Goal: Contribute content

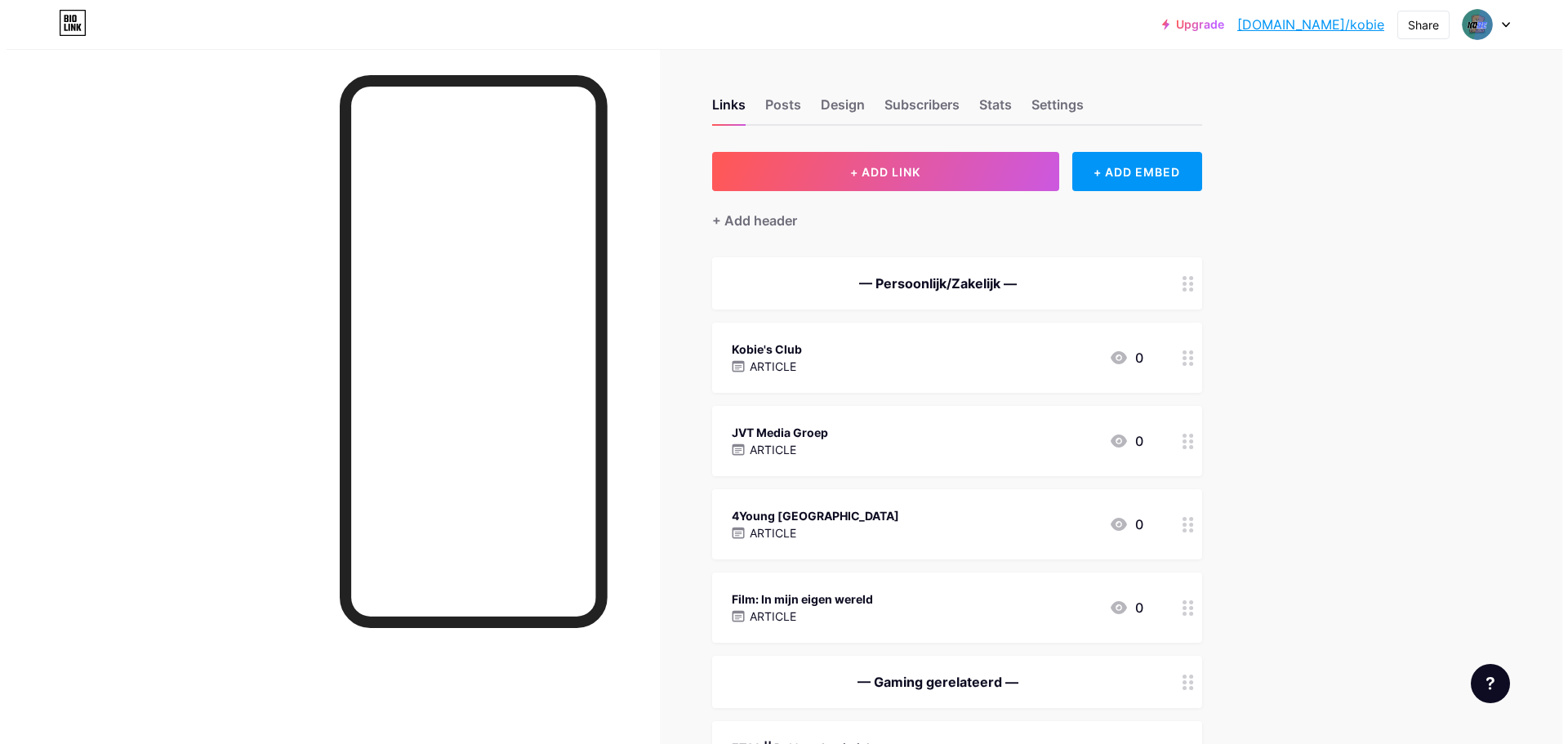
scroll to position [585, 0]
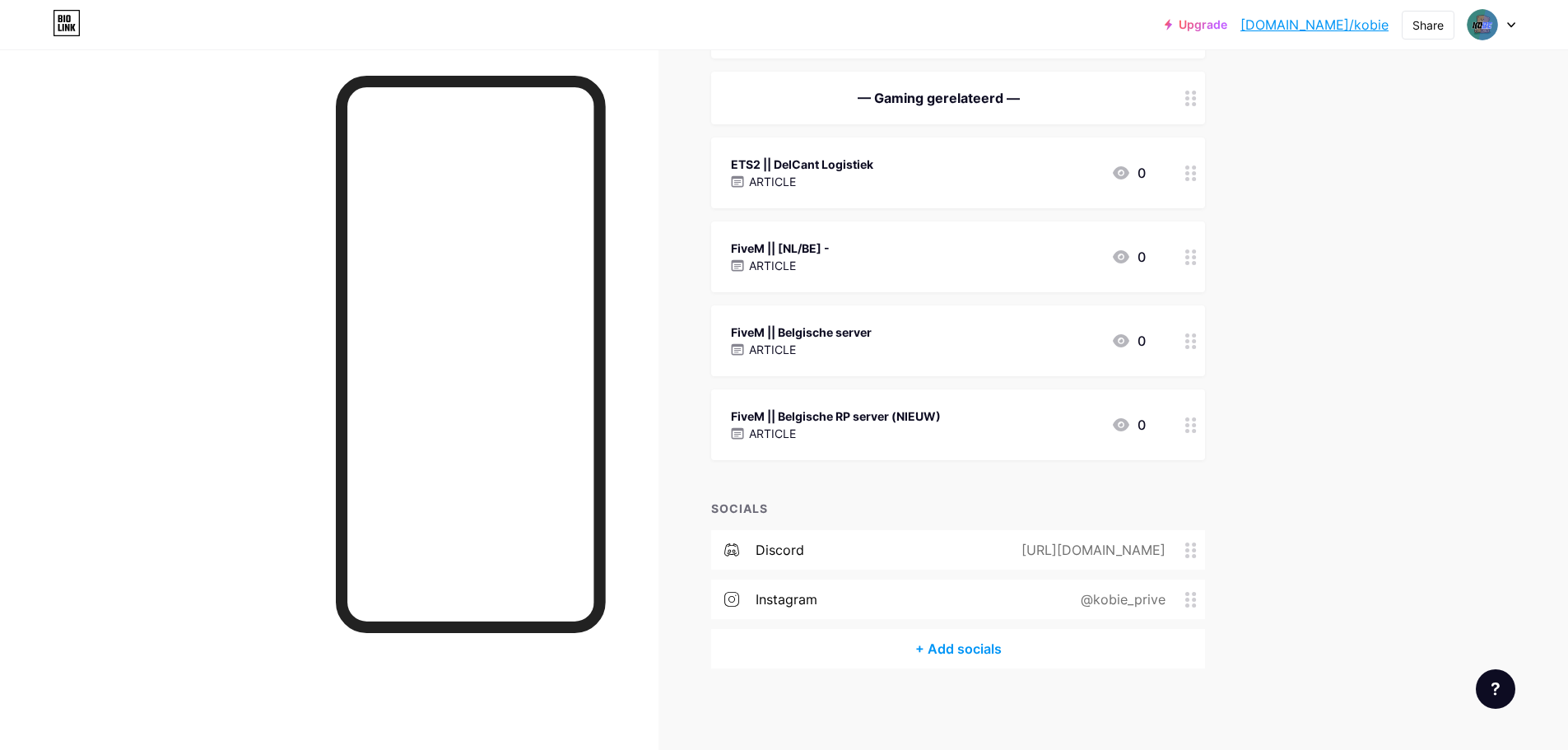
click at [846, 410] on div "FiveM || Belgische RP server (NIEUW)" at bounding box center [836, 416] width 210 height 17
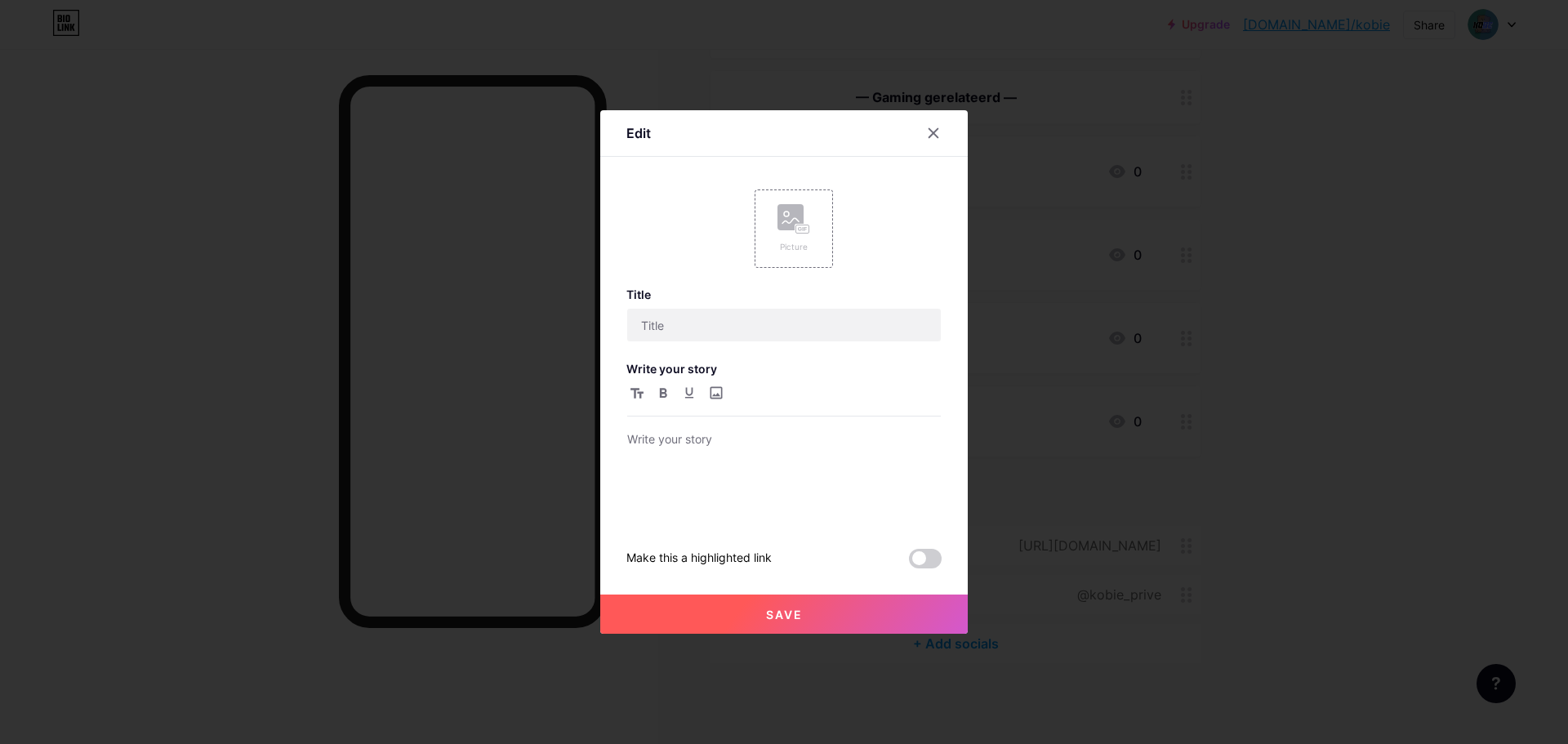
type input "FiveM || Belgische RP server (NIEUW)"
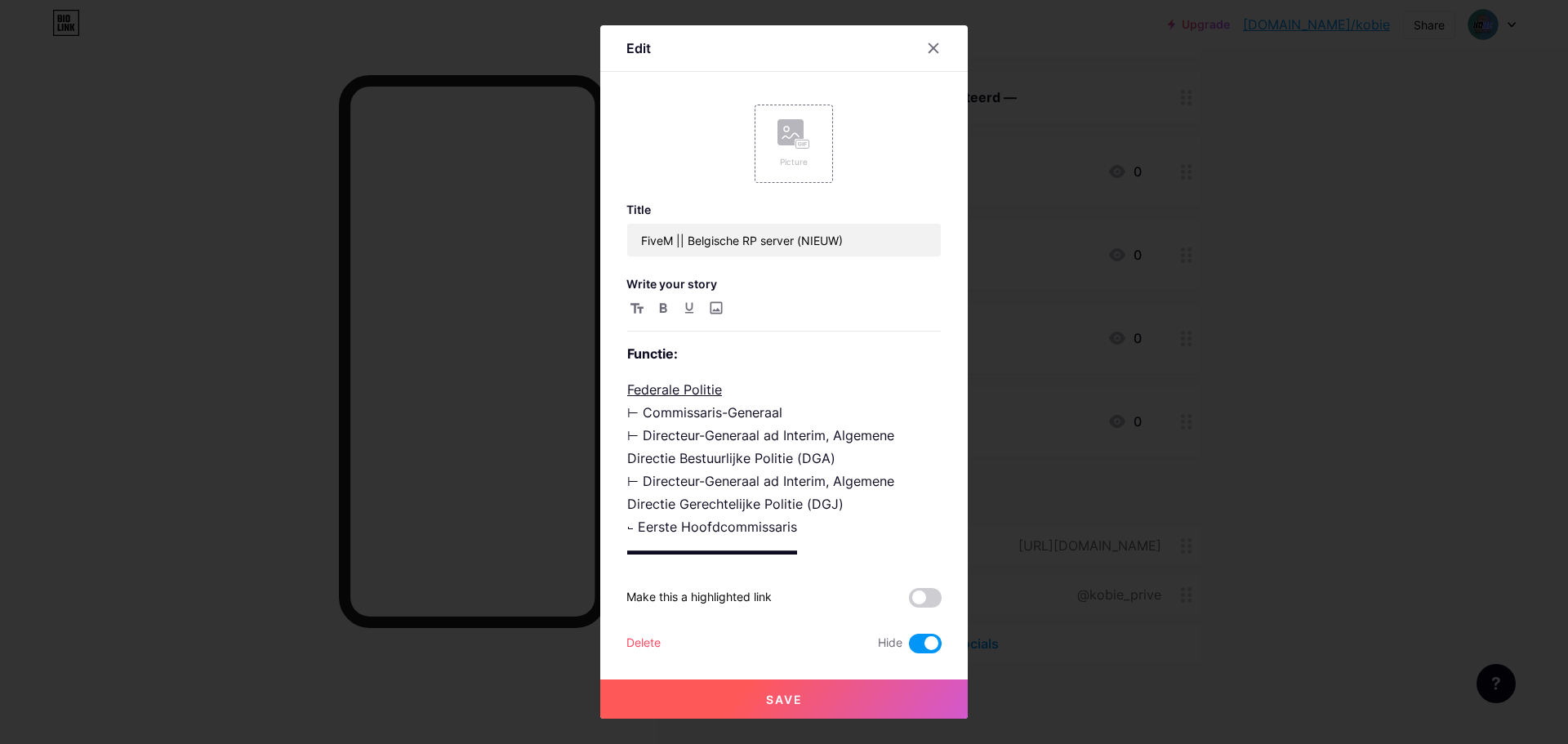
scroll to position [120, 0]
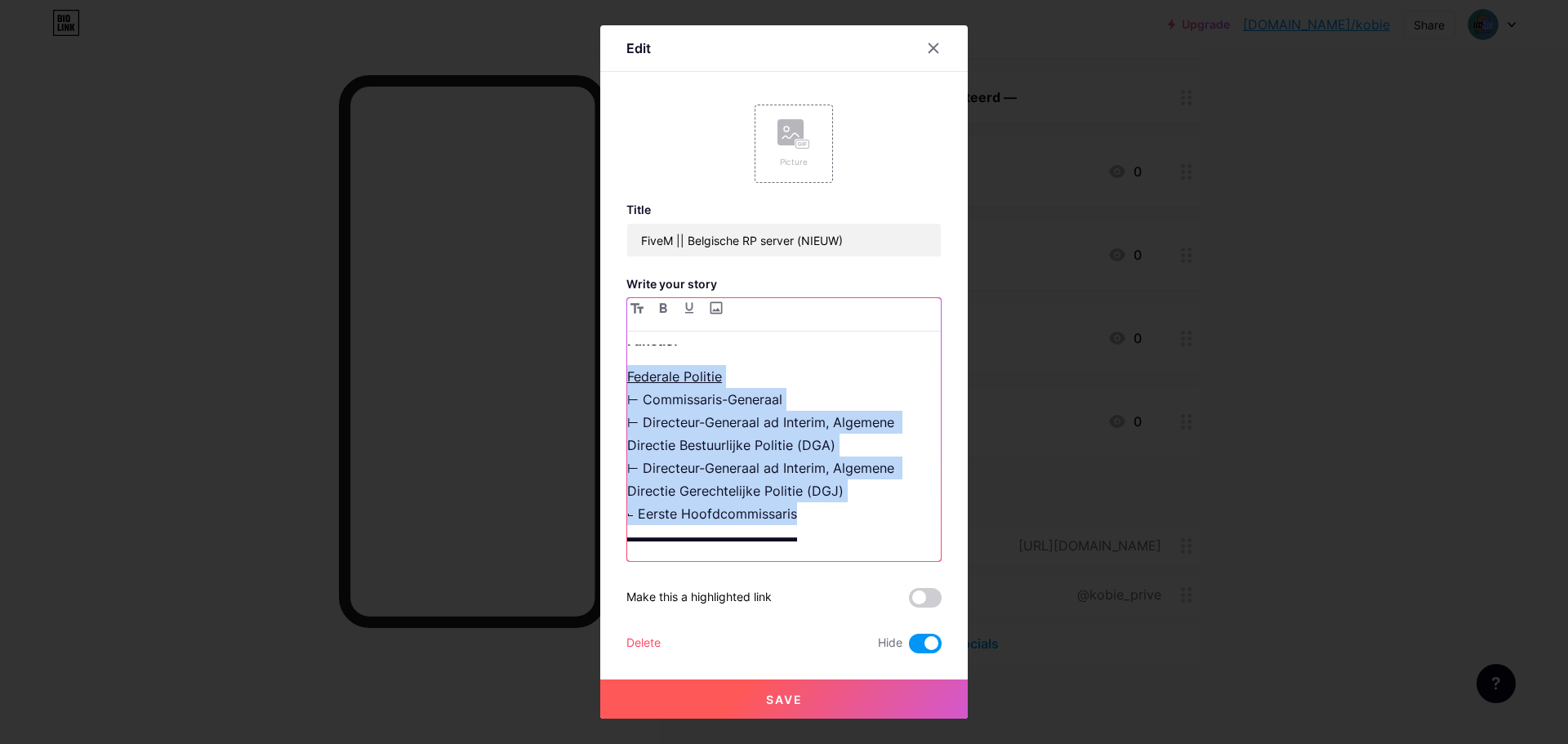
drag, startPoint x: 807, startPoint y: 515, endPoint x: 594, endPoint y: 374, distance: 255.4
click at [594, 374] on div "Edit Picture Title FiveM || Belgische RP server (NIEUW) Write your story ▬▬▬▬▬▬…" at bounding box center [784, 372] width 1568 height 744
copy p "Federale Politie ⊢ Commissaris-Generaal ⊢ Directeur-Generaal ad Interim, Algeme…"
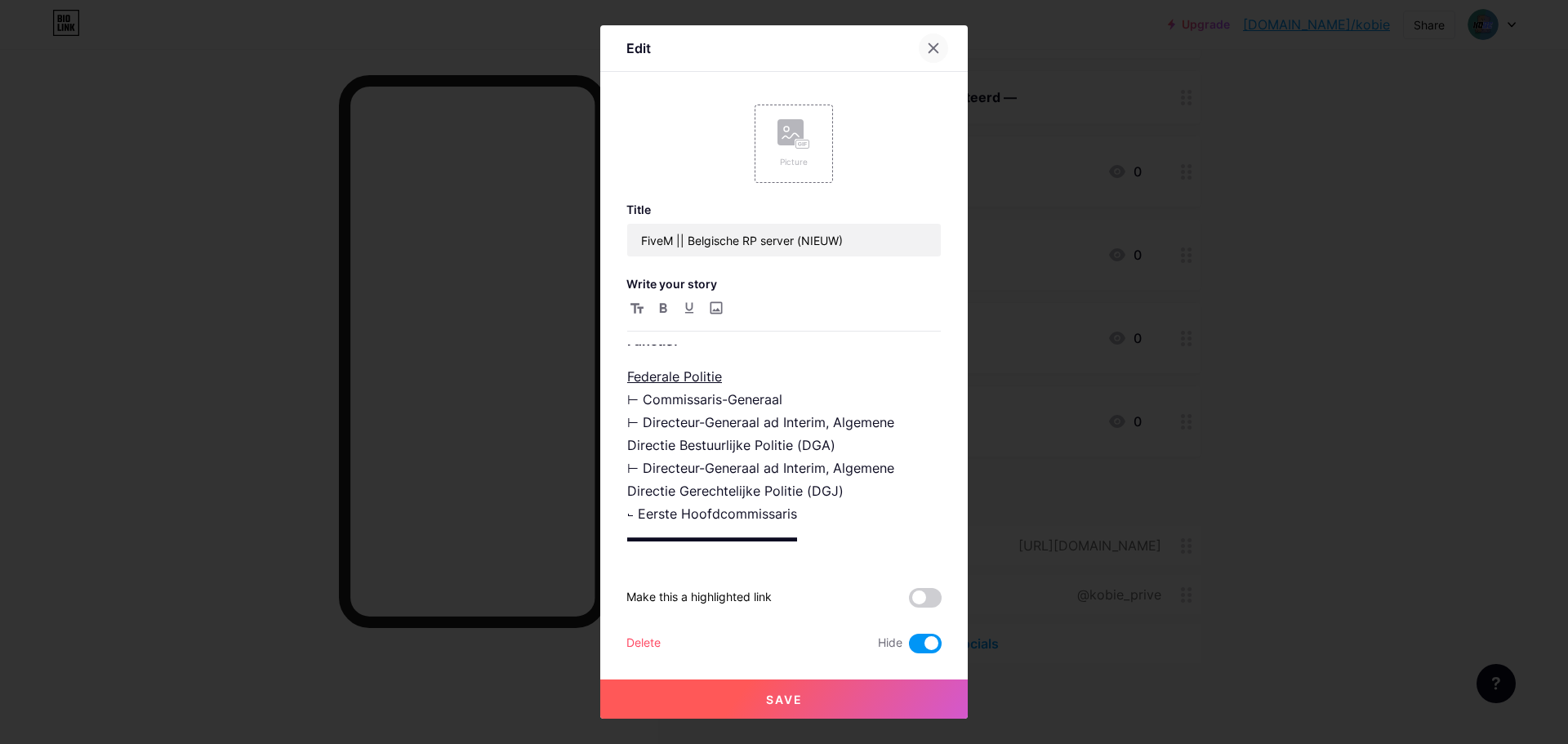
click at [932, 51] on icon at bounding box center [933, 48] width 13 height 13
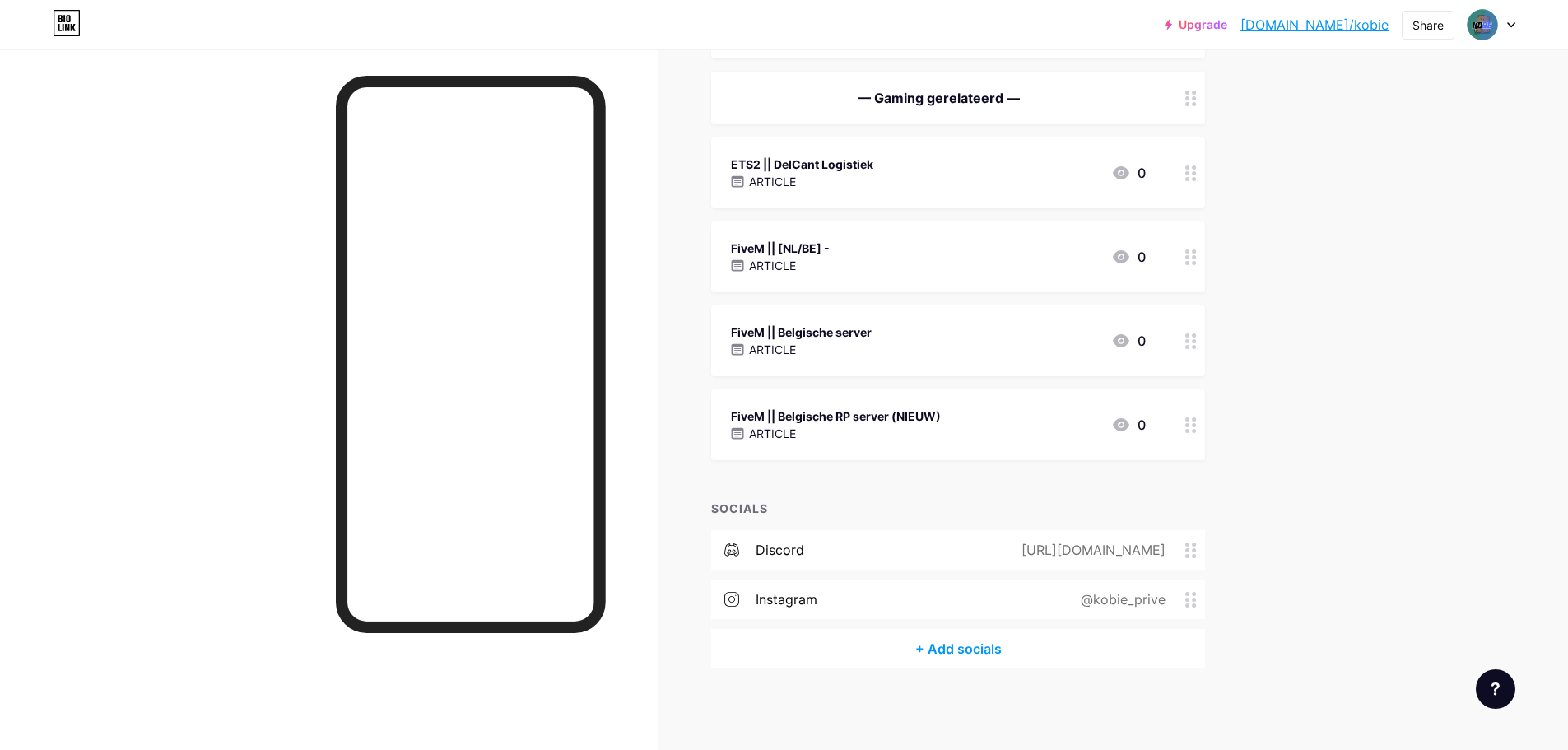
click at [849, 355] on div "ARTICLE" at bounding box center [801, 349] width 141 height 17
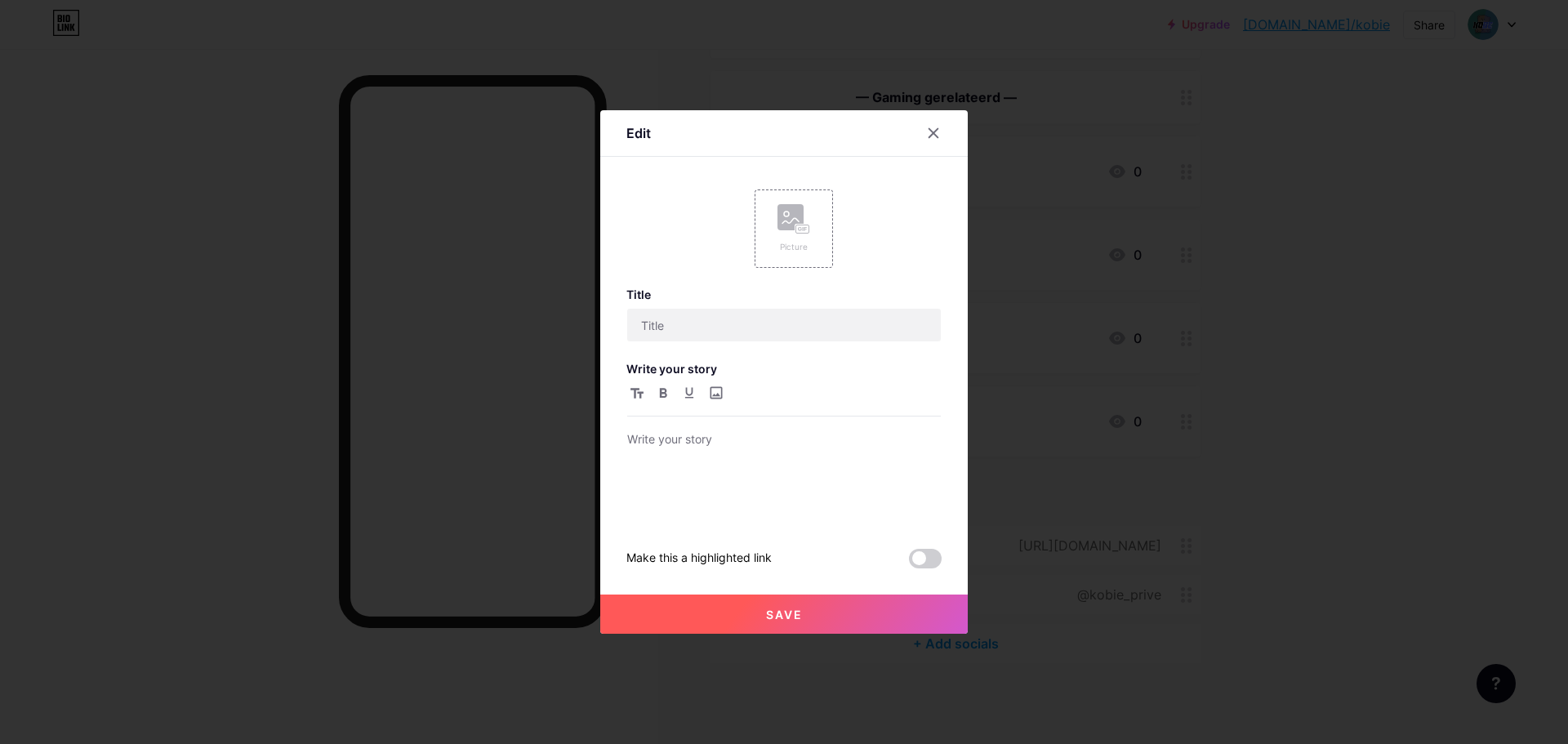
type input "FiveM || Belgische server"
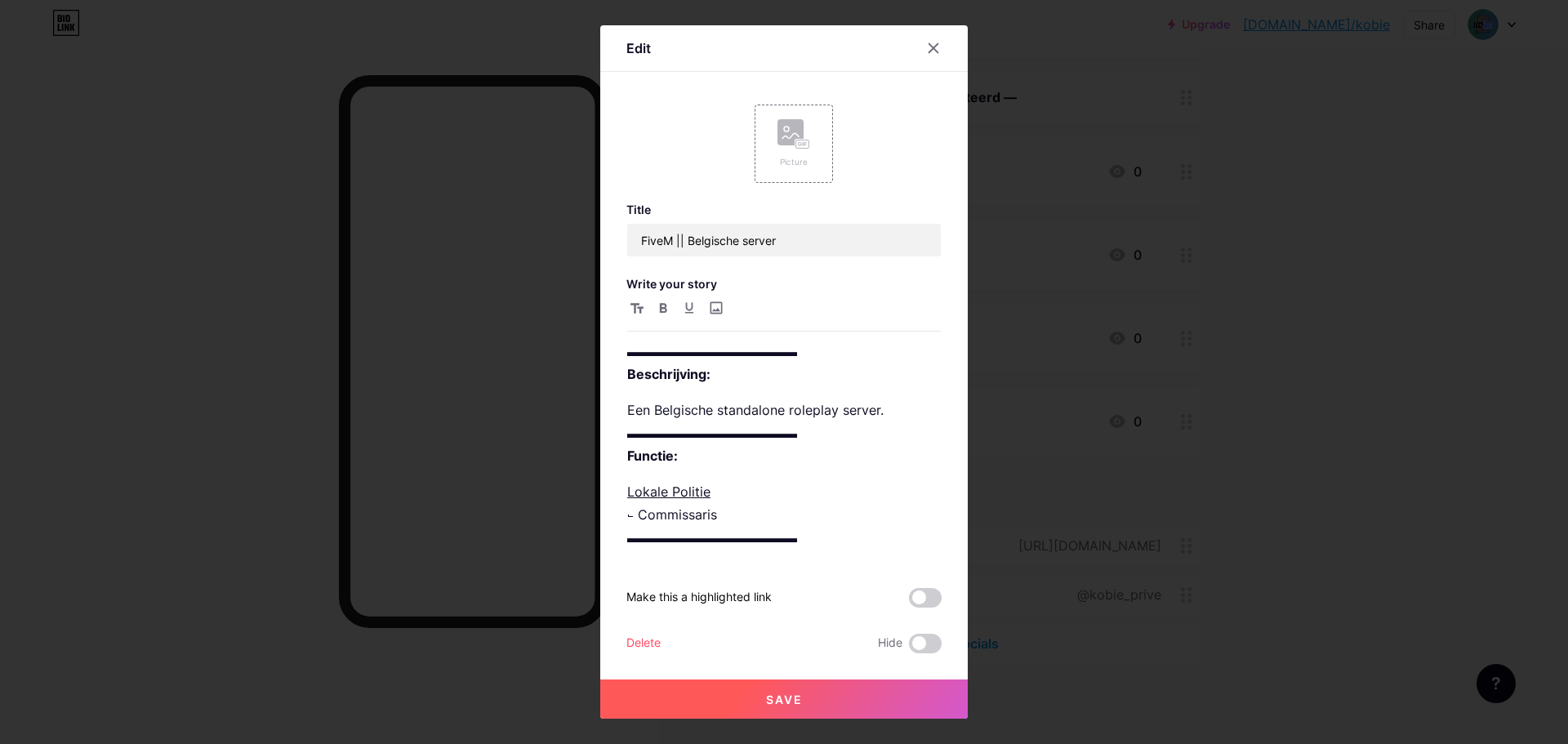
scroll to position [5, 0]
click at [740, 508] on p "Lokale Politie ⨽ Commissaris ▬▬▬▬▬▬▬▬▬▬▬▬▬" at bounding box center [784, 514] width 314 height 69
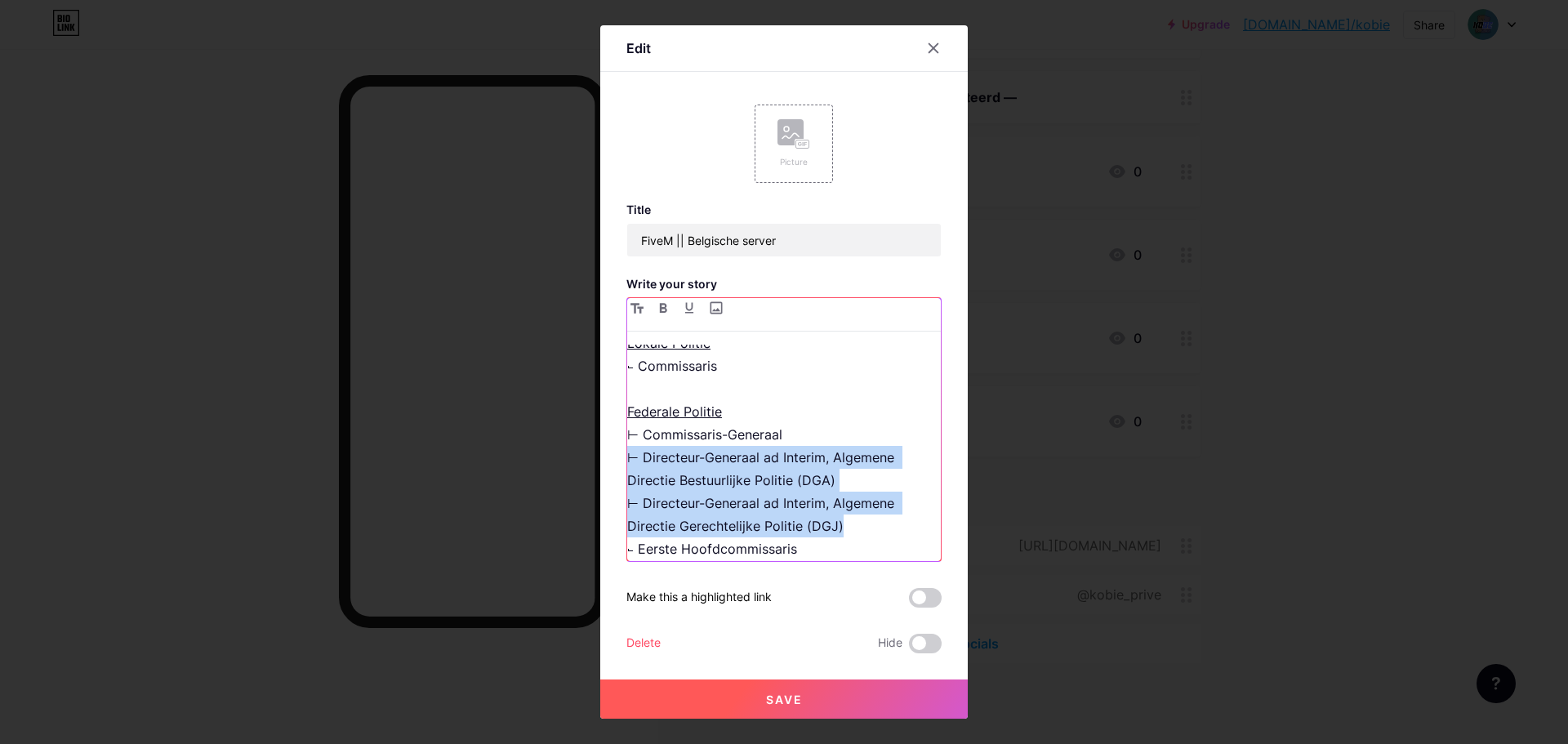
drag, startPoint x: 856, startPoint y: 526, endPoint x: 628, endPoint y: 460, distance: 237.4
click at [628, 460] on p "Lokale Politie ⨽ Commissaris Federale Politie ⊢ Commissaris-Generaal ⊢ Directeu…" at bounding box center [784, 457] width 314 height 252
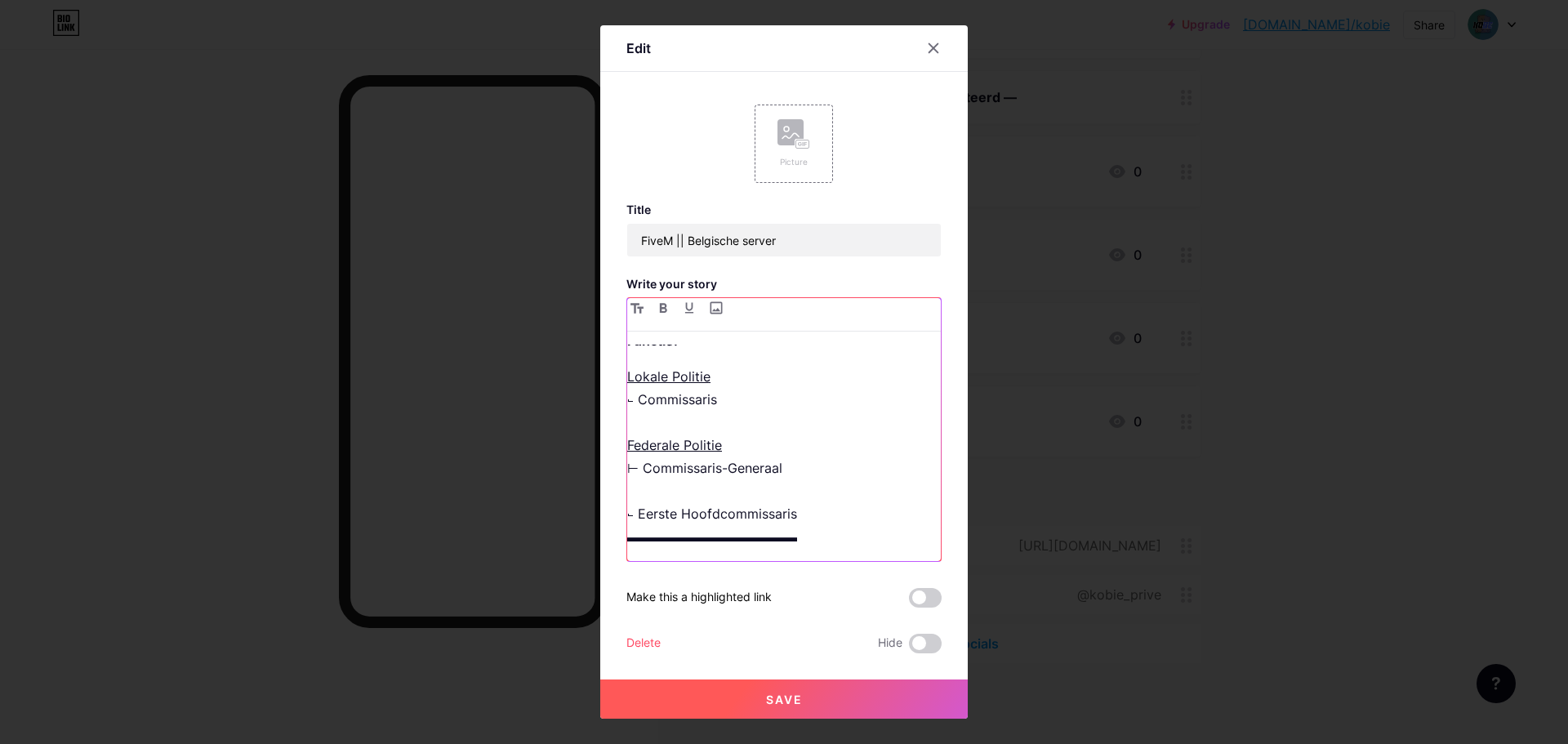
scroll to position [97, 0]
click at [801, 691] on button "Save" at bounding box center [784, 699] width 367 height 39
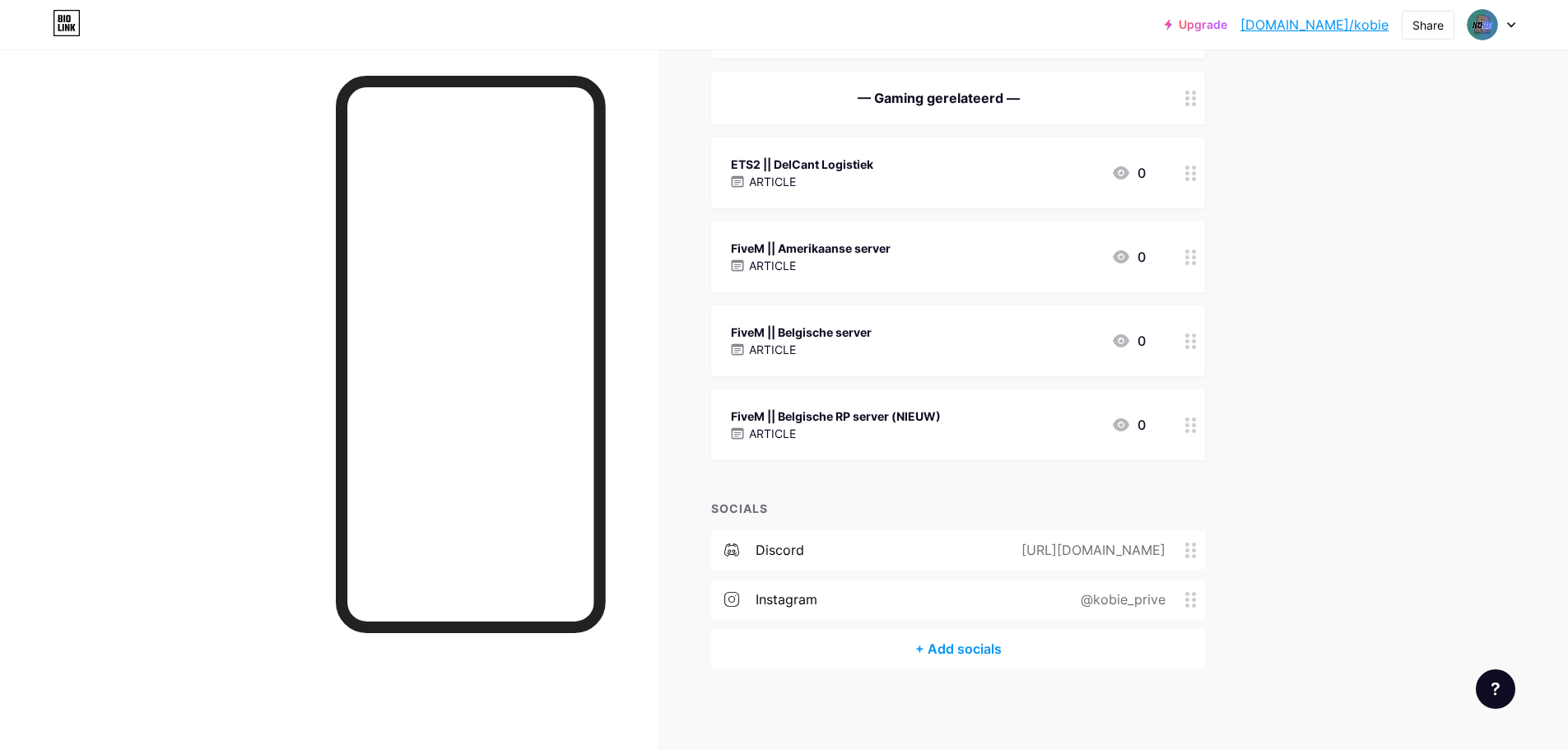
click at [862, 355] on div "ARTICLE" at bounding box center [801, 349] width 141 height 17
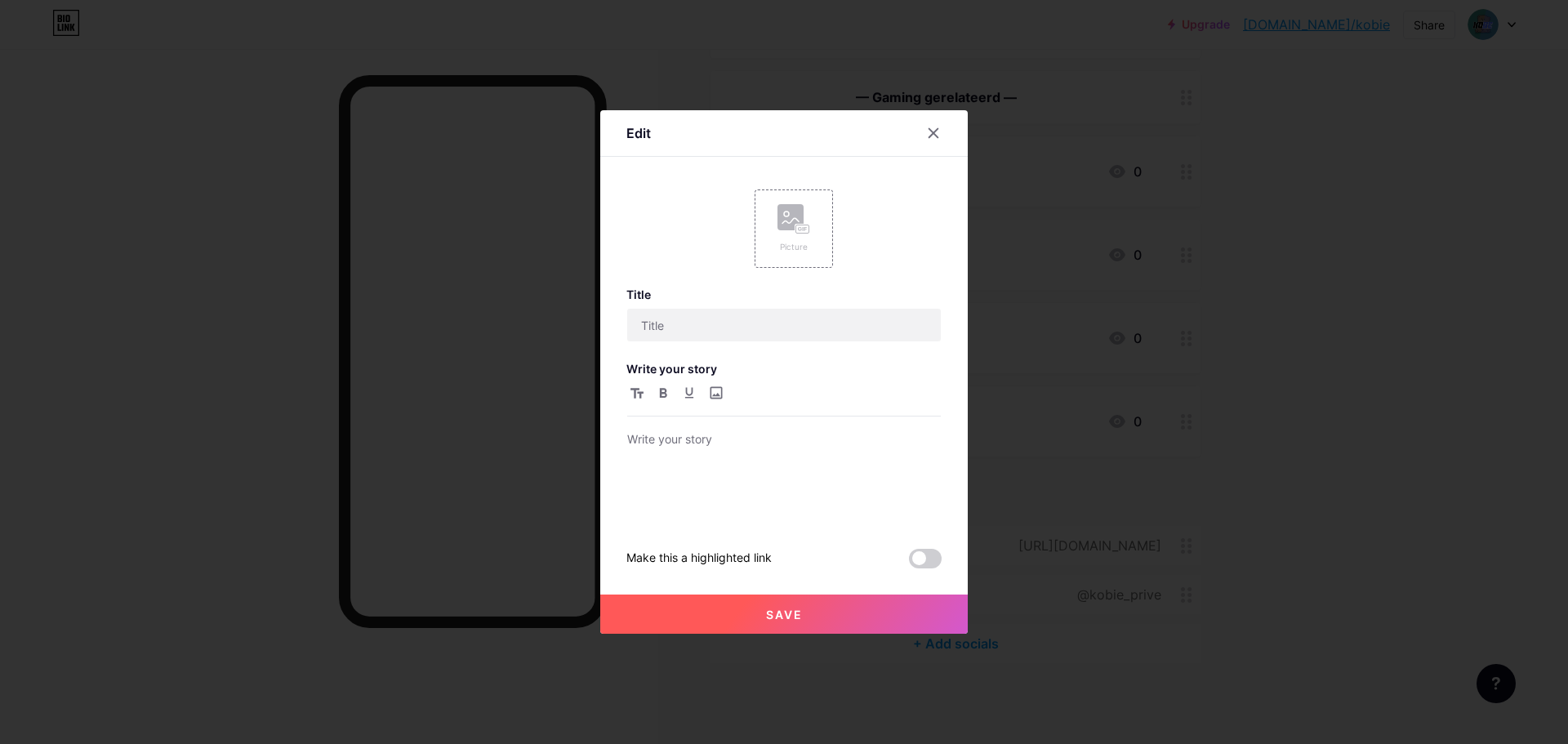
type input "FiveM || Belgische server"
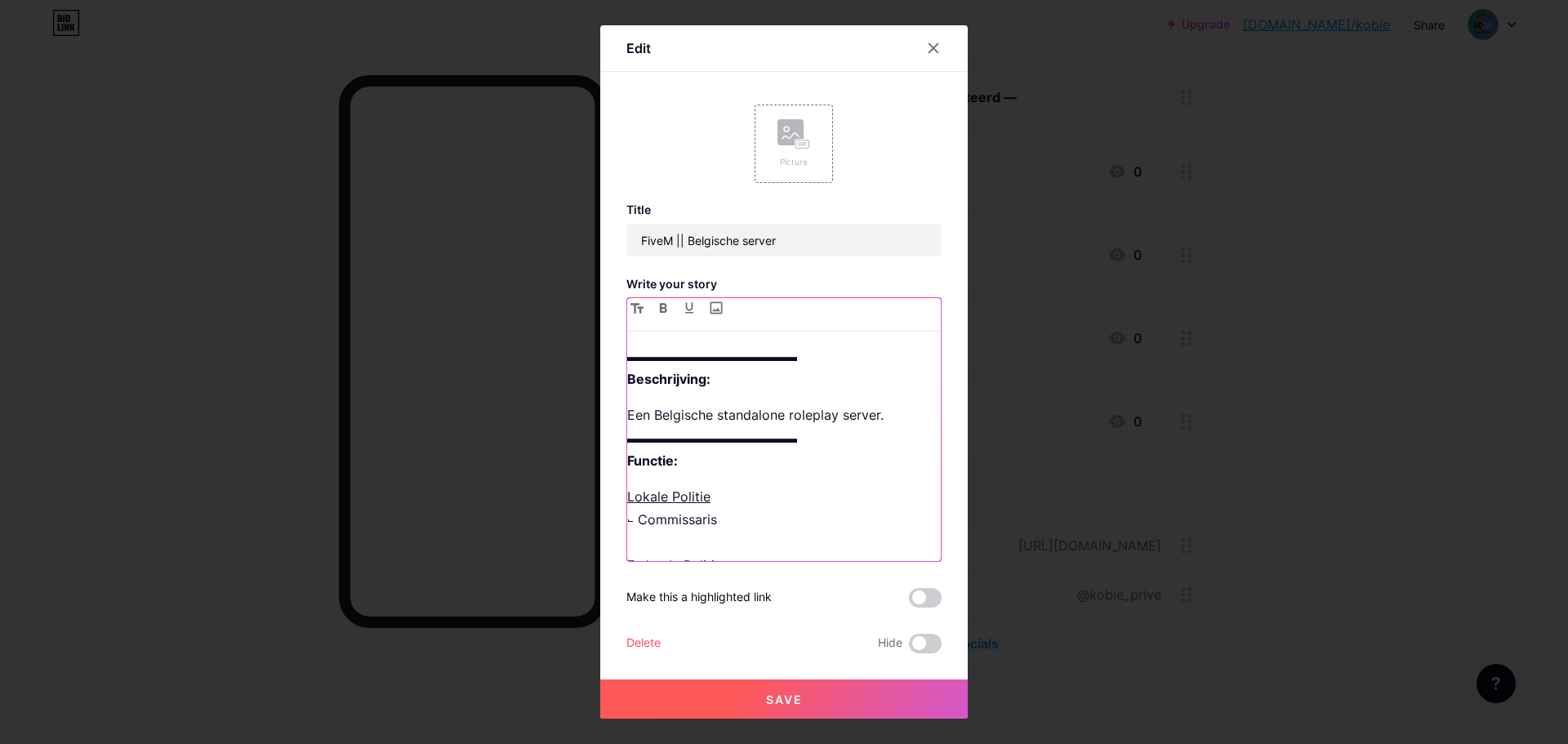
click at [754, 516] on p "Lokale Politie ⨽ Commissaris Federale Politie ⊢ Commissaris-Generaal ⨽ Eerste H…" at bounding box center [784, 565] width 314 height 160
drag, startPoint x: 743, startPoint y: 521, endPoint x: 623, endPoint y: 494, distance: 123.0
click at [623, 494] on div "Edit Picture Title FiveM || Belgische server Write your story ▬▬▬▬▬▬▬▬▬▬▬▬▬ Bes…" at bounding box center [784, 372] width 367 height 694
click at [666, 304] on icon "button" at bounding box center [663, 307] width 8 height 10
click at [669, 497] on p at bounding box center [784, 497] width 314 height 23
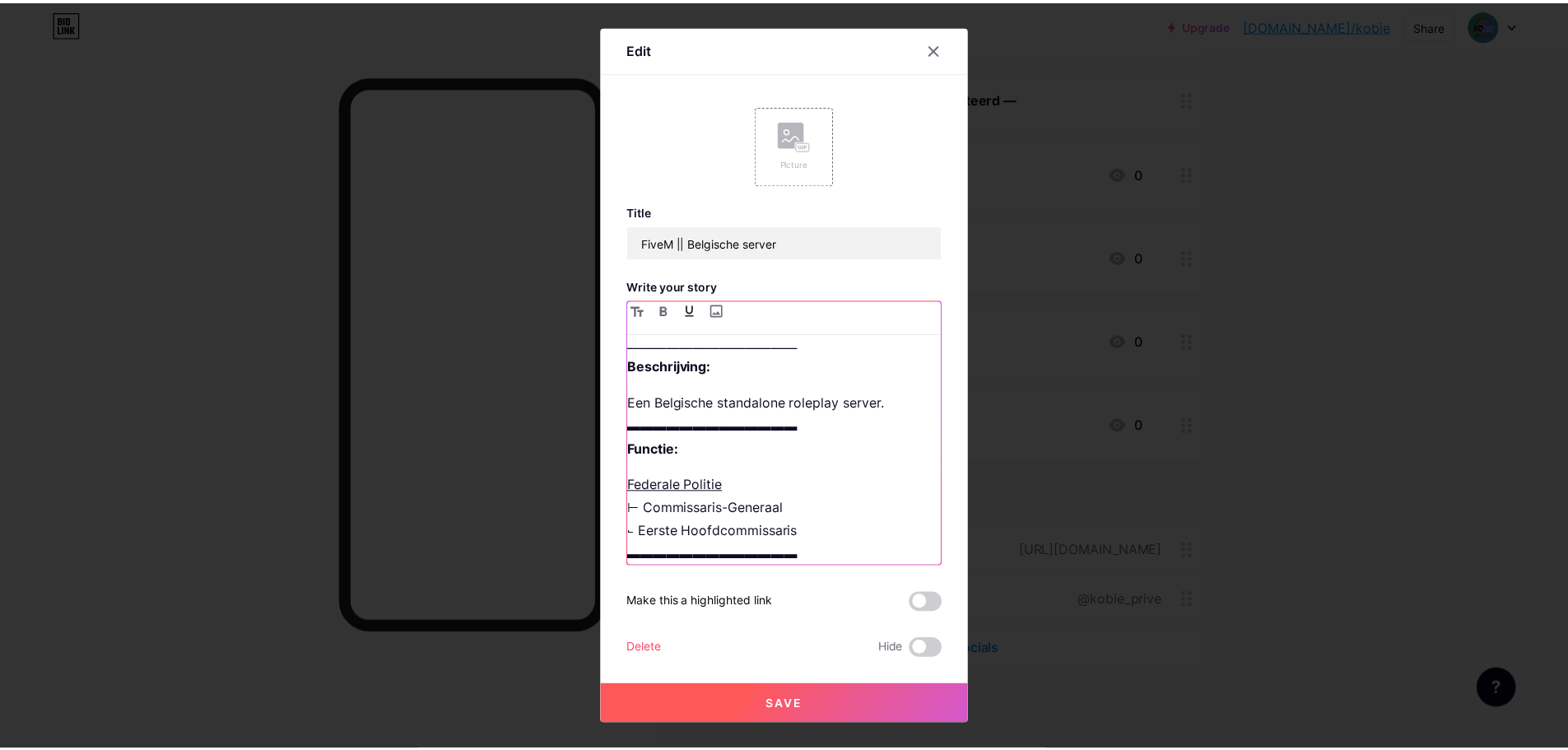
scroll to position [29, 0]
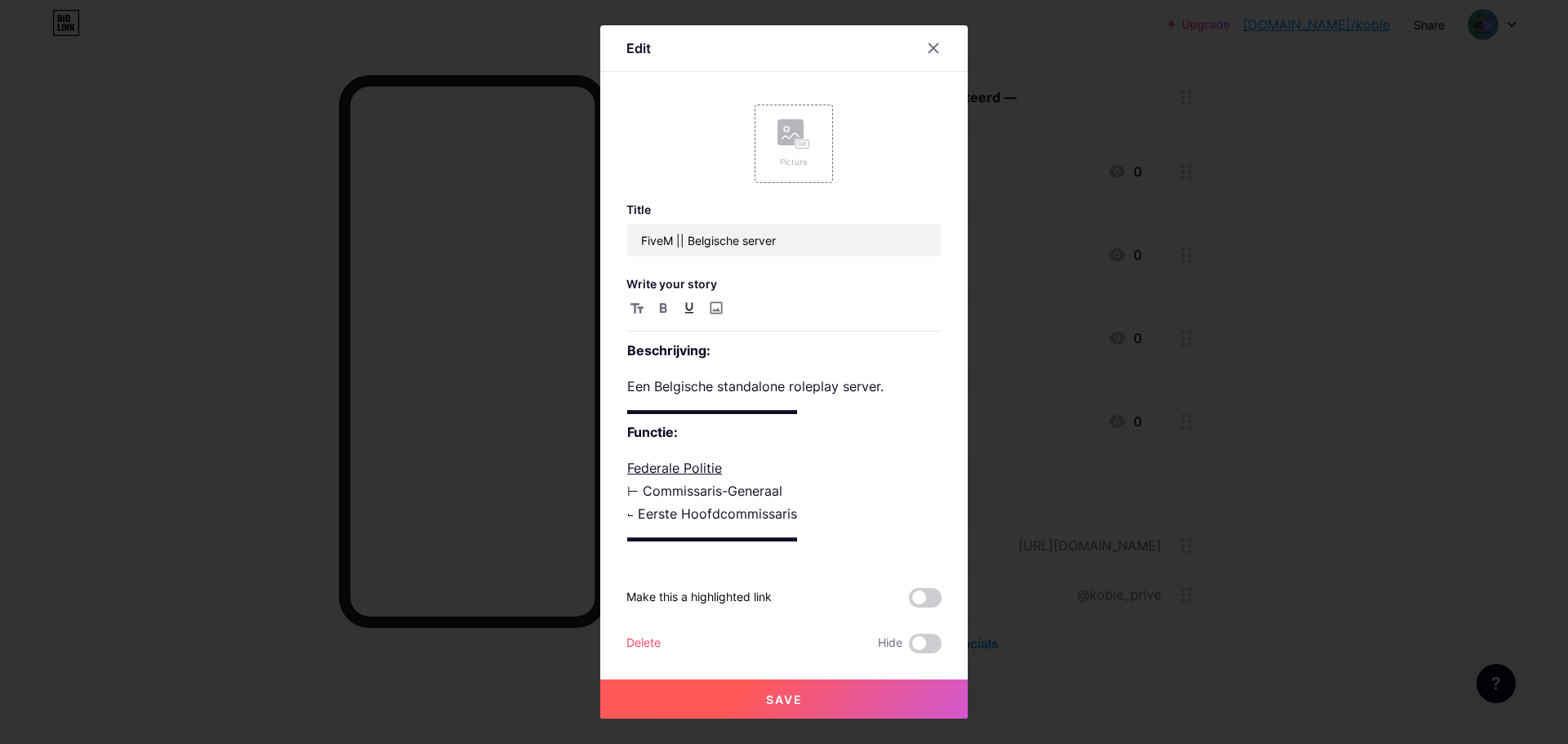
click at [805, 691] on button "Save" at bounding box center [784, 699] width 367 height 39
